Goal: Information Seeking & Learning: Check status

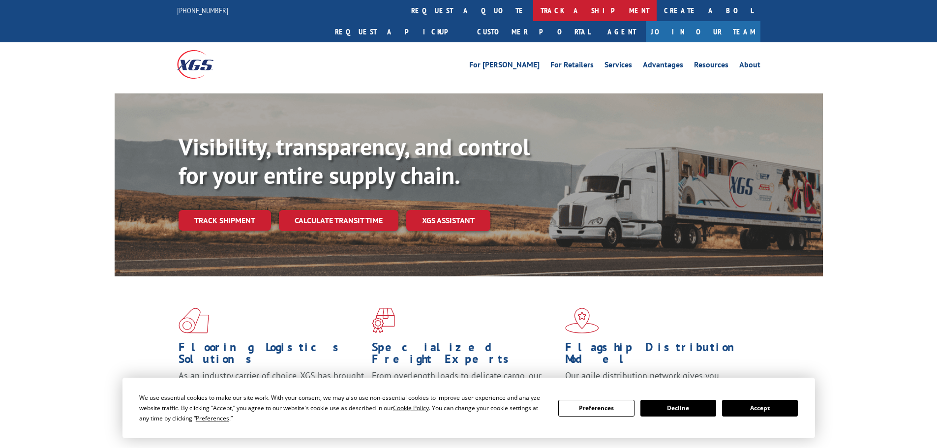
click at [533, 7] on link "track a shipment" at bounding box center [594, 10] width 123 height 21
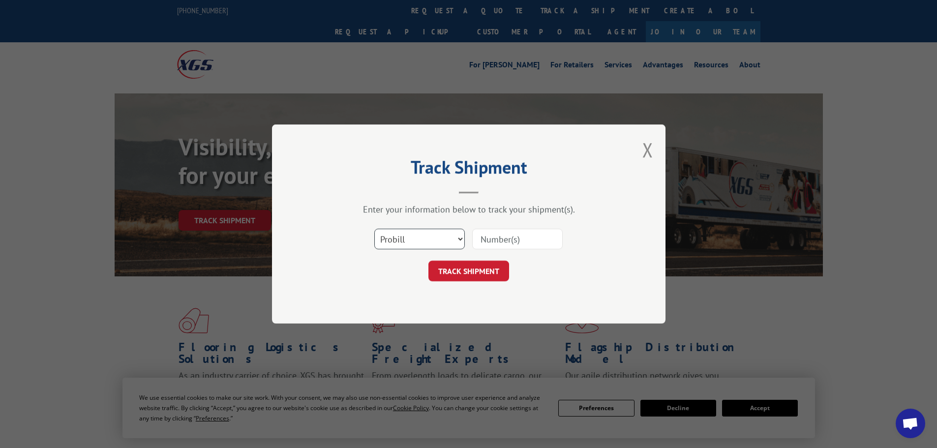
click at [418, 246] on select "Select category... Probill BOL PO" at bounding box center [419, 239] width 91 height 21
select select "bol"
click at [374, 229] on select "Select category... Probill BOL PO" at bounding box center [419, 239] width 91 height 21
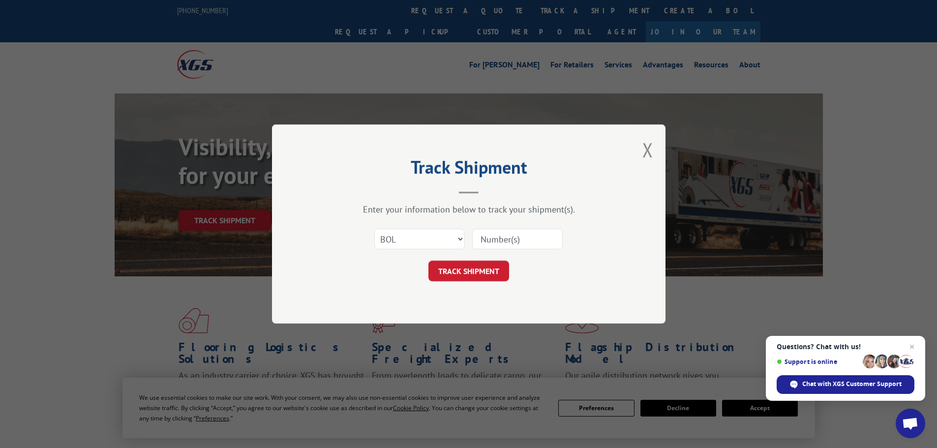
click at [541, 240] on input at bounding box center [517, 239] width 91 height 21
paste input "5530757"
type input "5530757"
click at [496, 272] on button "TRACK SHIPMENT" at bounding box center [468, 271] width 81 height 21
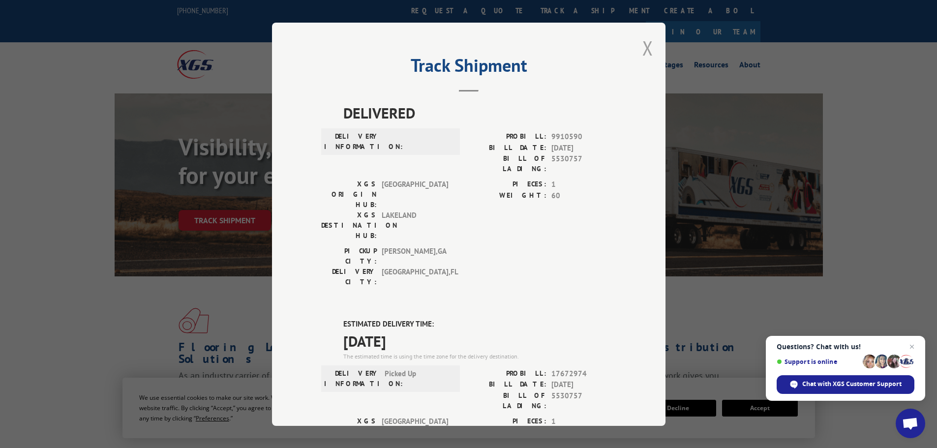
click at [638, 48] on div "Track Shipment DELIVERED DELIVERY INFORMATION: PROBILL: 9910590 BILL DATE: [DAT…" at bounding box center [468, 224] width 393 height 403
click at [642, 50] on button "Close modal" at bounding box center [647, 48] width 11 height 26
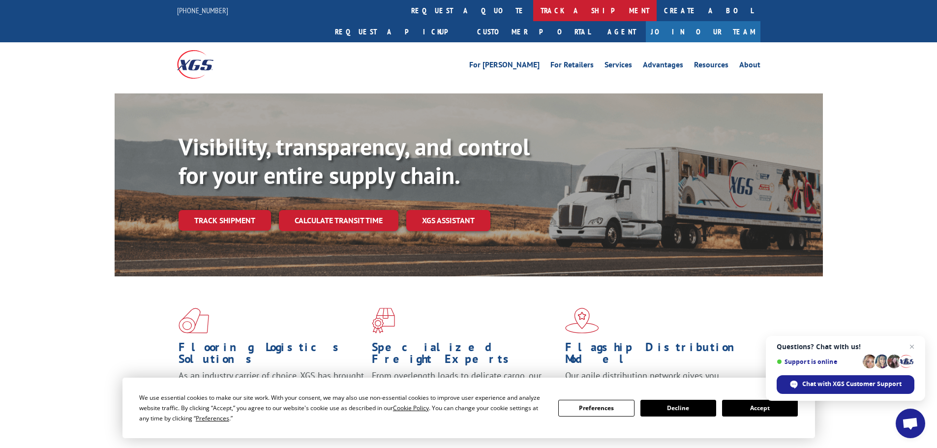
click at [533, 11] on link "track a shipment" at bounding box center [594, 10] width 123 height 21
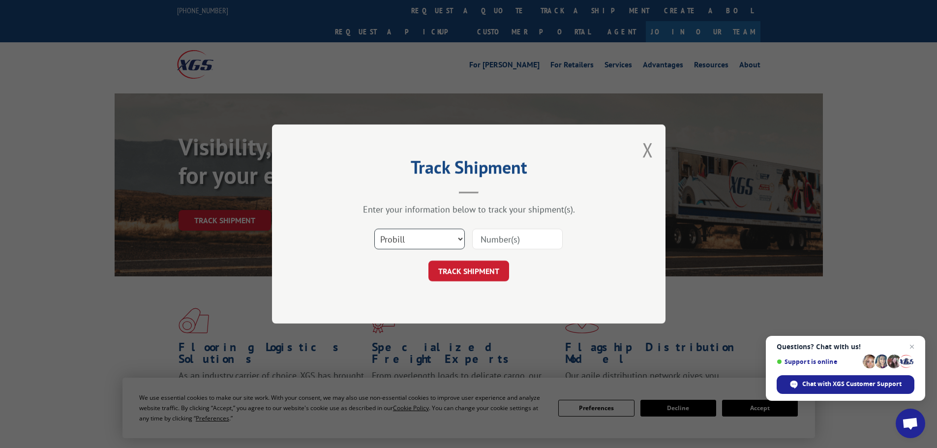
click at [399, 238] on select "Select category... Probill BOL PO" at bounding box center [419, 239] width 91 height 21
select select "bol"
click at [374, 229] on select "Select category... Probill BOL PO" at bounding box center [419, 239] width 91 height 21
click at [507, 248] on input at bounding box center [517, 239] width 91 height 21
paste input "5530956"
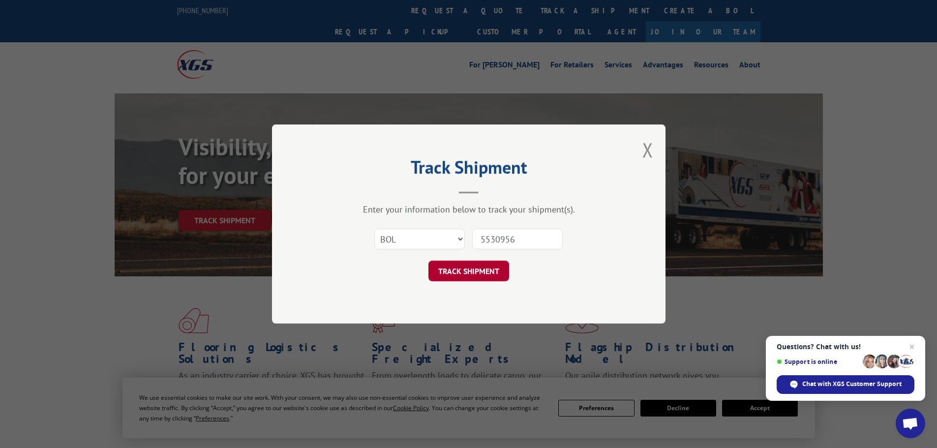
type input "5530956"
click at [481, 262] on button "TRACK SHIPMENT" at bounding box center [468, 271] width 81 height 21
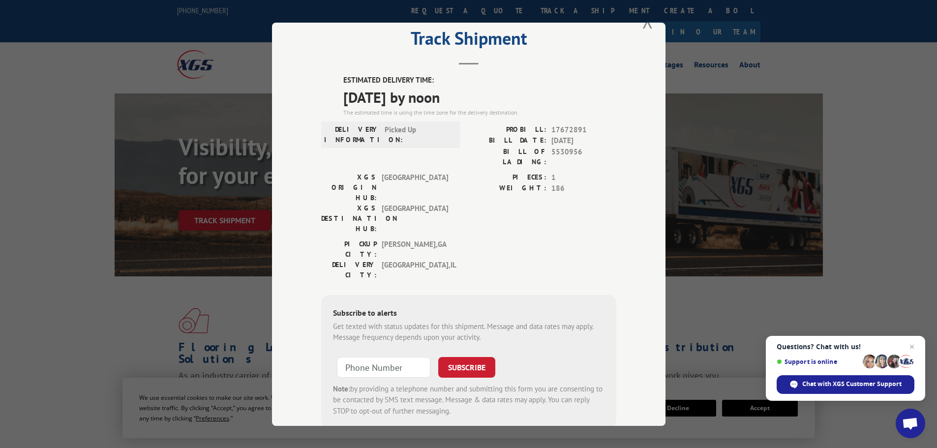
scroll to position [51, 0]
